Goal: Information Seeking & Learning: Learn about a topic

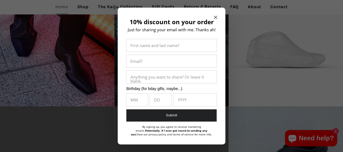
scroll to position [866, 0]
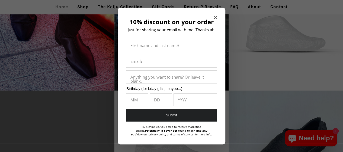
click at [214, 18] on icon "Close modal" at bounding box center [215, 17] width 3 height 3
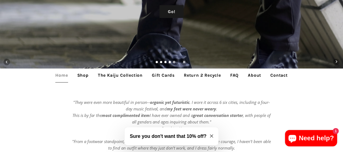
scroll to position [82, 0]
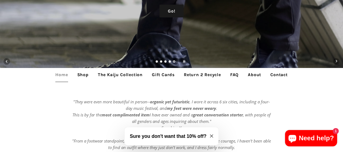
click at [213, 137] on button "Sure you don't want that 10% off?" at bounding box center [172, 136] width 94 height 18
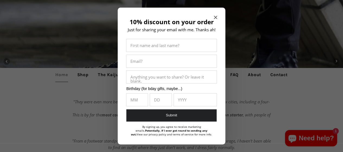
click at [209, 15] on div "10% discount on your order Just for sharing your email with me. Thanks ah! Firs…" at bounding box center [172, 77] width 108 height 138
click at [214, 17] on icon "Close modal" at bounding box center [215, 17] width 3 height 3
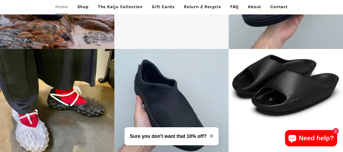
scroll to position [1099, 0]
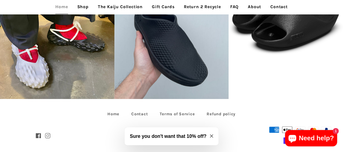
click at [49, 131] on span at bounding box center [47, 135] width 5 height 9
click at [212, 140] on button "Sure you don't want that 10% off?" at bounding box center [172, 136] width 94 height 18
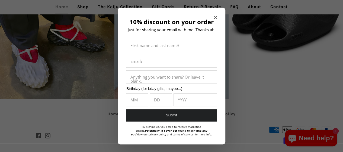
click at [214, 16] on icon "Close modal" at bounding box center [215, 17] width 3 height 3
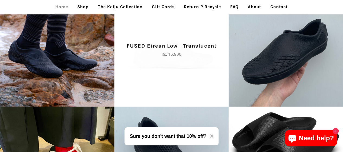
scroll to position [965, 0]
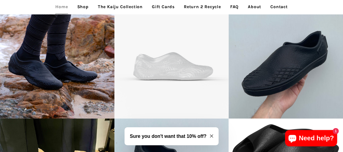
click at [86, 7] on link "Shop" at bounding box center [83, 7] width 20 height 14
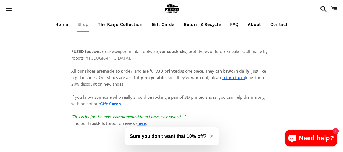
click at [198, 24] on link "Return 2 Recycle" at bounding box center [202, 25] width 45 height 14
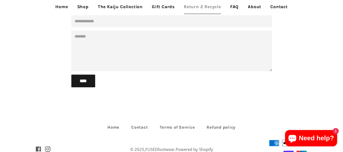
scroll to position [157, 0]
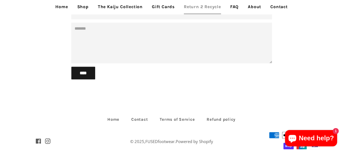
click at [236, 9] on link "FAQ" at bounding box center [234, 7] width 17 height 14
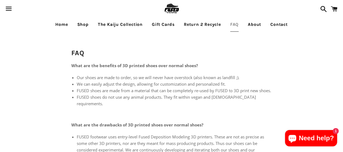
click at [255, 23] on link "About" at bounding box center [254, 25] width 21 height 14
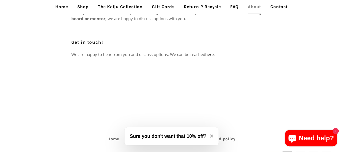
scroll to position [357, 0]
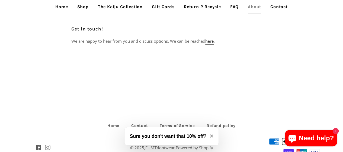
click at [49, 143] on span at bounding box center [47, 147] width 5 height 9
